Goal: Task Accomplishment & Management: Complete application form

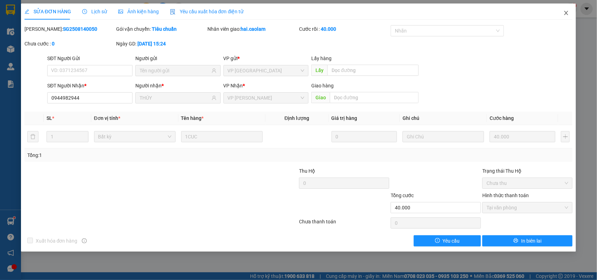
click at [569, 14] on icon "close" at bounding box center [567, 13] width 6 height 6
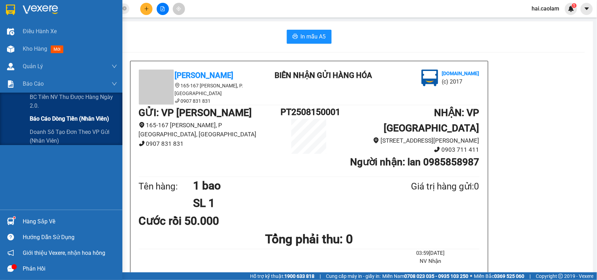
click at [51, 121] on span "Báo cáo dòng tiền (nhân viên)" at bounding box center [69, 118] width 79 height 9
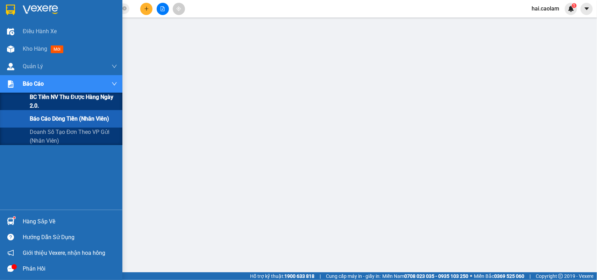
click at [42, 98] on span "BC Tiền NV thu được hàng ngày 2.0." at bounding box center [74, 102] width 88 height 18
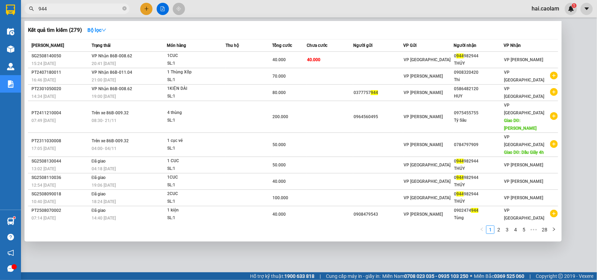
drag, startPoint x: 86, startPoint y: 10, endPoint x: 28, endPoint y: 18, distance: 59.1
click at [28, 15] on div "Kết quả tìm kiếm ( 279 ) Bộ lọc Mã ĐH Trạng thái Món hàng Thu hộ Tổng cước Chưa…" at bounding box center [68, 9] width 137 height 12
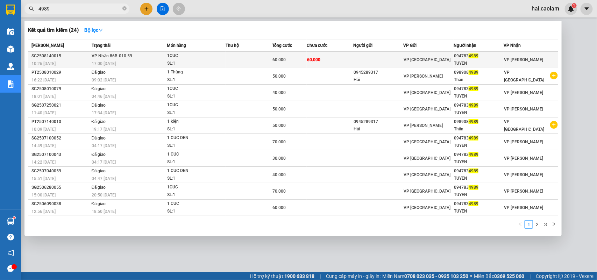
type input "4989"
click at [279, 62] on span "60.000" at bounding box center [279, 59] width 13 height 5
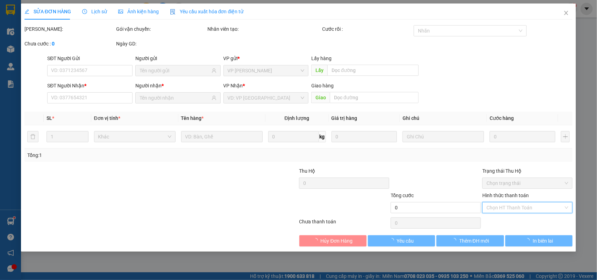
click at [511, 205] on input "Hình thức thanh toán" at bounding box center [525, 208] width 77 height 11
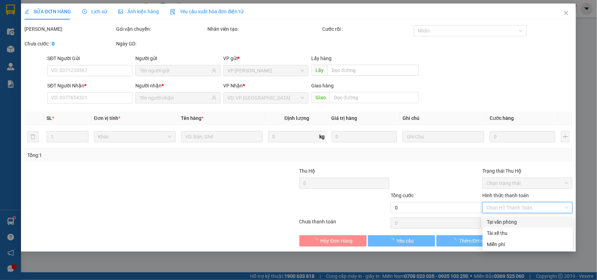
click at [509, 219] on div "Tại văn phòng" at bounding box center [528, 222] width 82 height 8
type input "0"
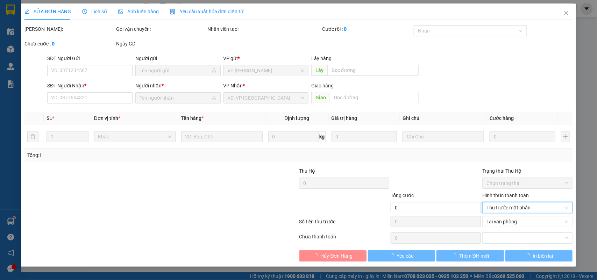
click at [300, 190] on div "0" at bounding box center [344, 185] width 90 height 14
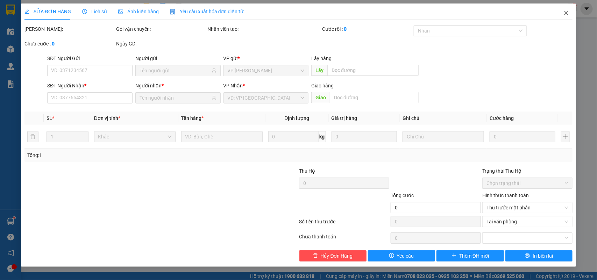
click at [566, 19] on span "Close" at bounding box center [567, 14] width 20 height 20
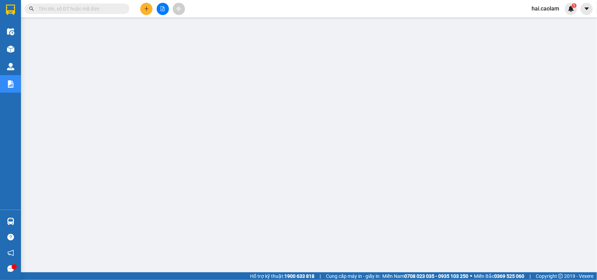
click at [78, 12] on input "text" at bounding box center [80, 9] width 83 height 8
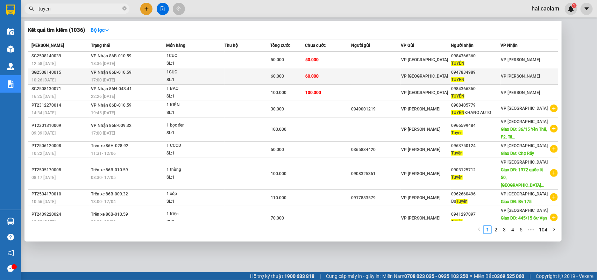
type input "tuyen"
click at [305, 71] on td "60.000" at bounding box center [288, 76] width 35 height 16
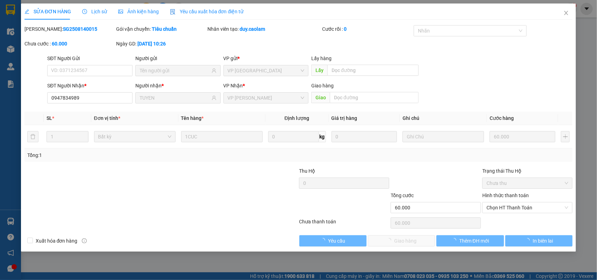
type input "0947834989"
type input "TUYEN"
type input "60.000"
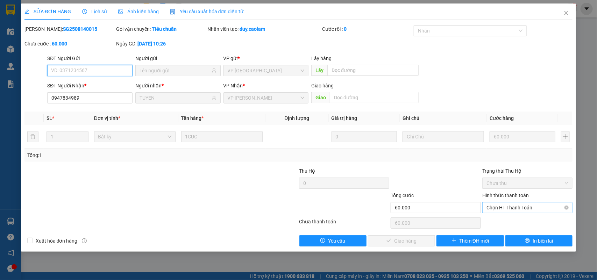
click at [506, 209] on span "Chọn HT Thanh Toán" at bounding box center [528, 208] width 82 height 11
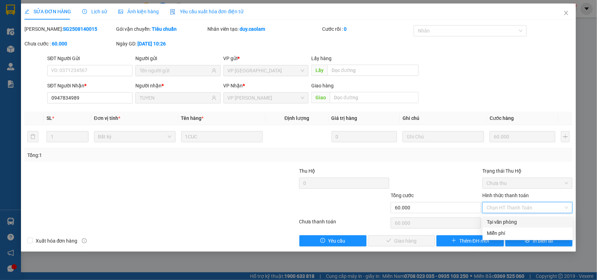
drag, startPoint x: 503, startPoint y: 221, endPoint x: 479, endPoint y: 222, distance: 24.5
click at [503, 222] on div "Tại văn phòng" at bounding box center [528, 222] width 82 height 8
type input "0"
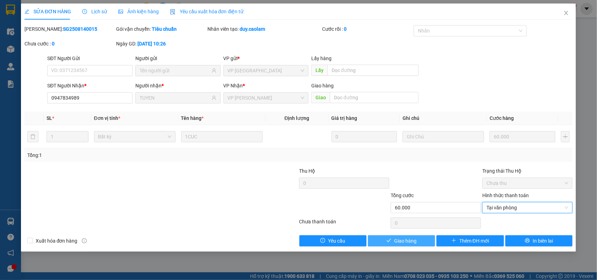
click at [406, 237] on button "Giao hàng" at bounding box center [401, 241] width 67 height 11
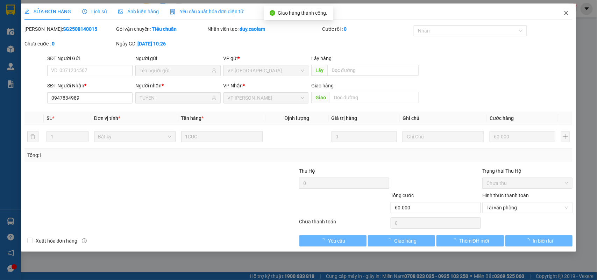
click at [566, 14] on icon "close" at bounding box center [567, 13] width 4 height 4
